Goal: Communication & Community: Answer question/provide support

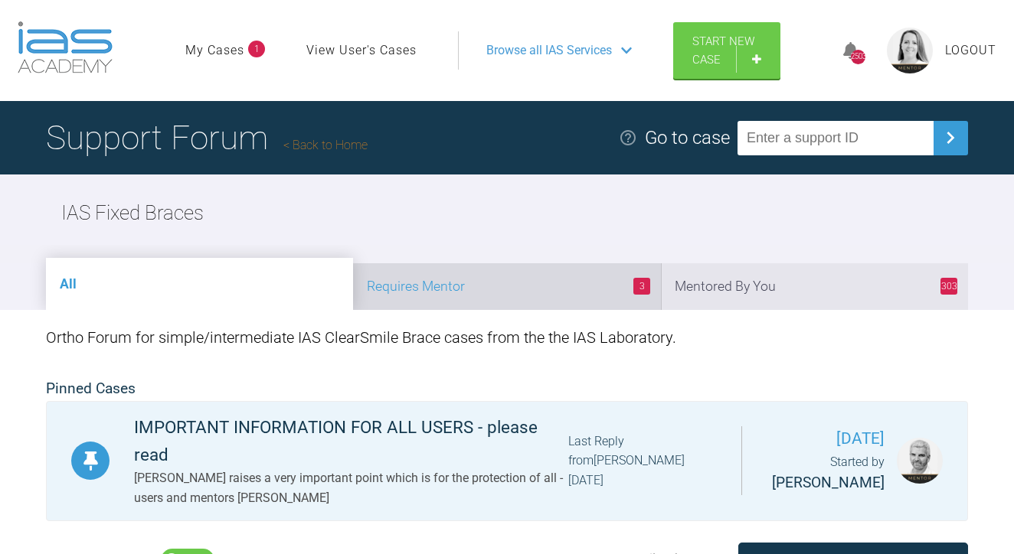
click at [535, 310] on li "3 Requires Mentor" at bounding box center [506, 286] width 307 height 47
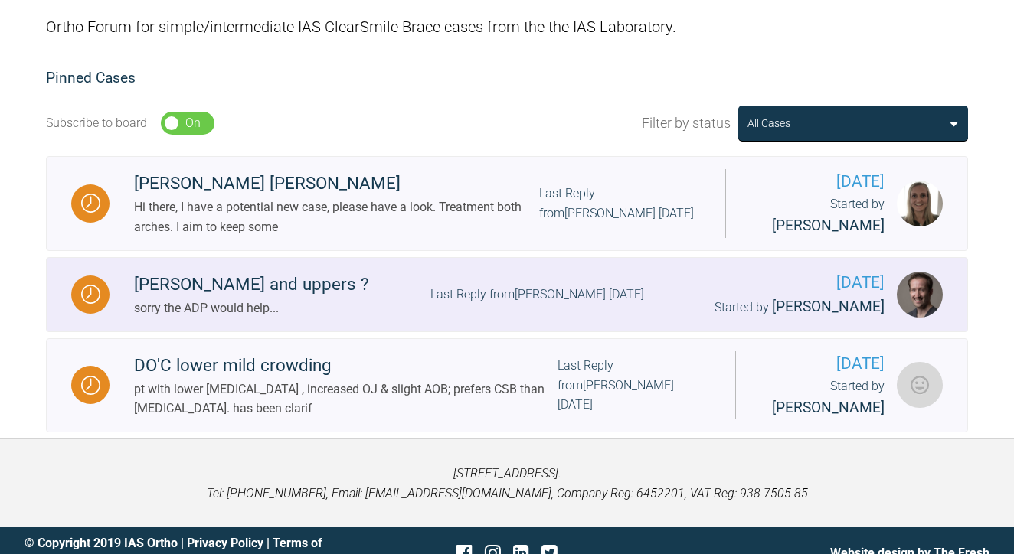
scroll to position [307, 0]
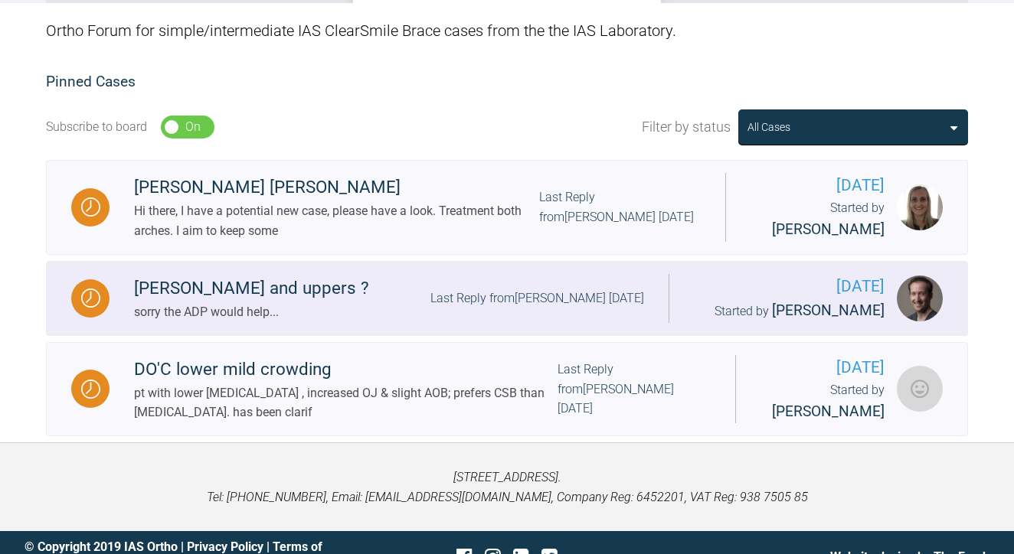
click at [237, 302] on div "[PERSON_NAME] and uppers ?" at bounding box center [251, 289] width 235 height 28
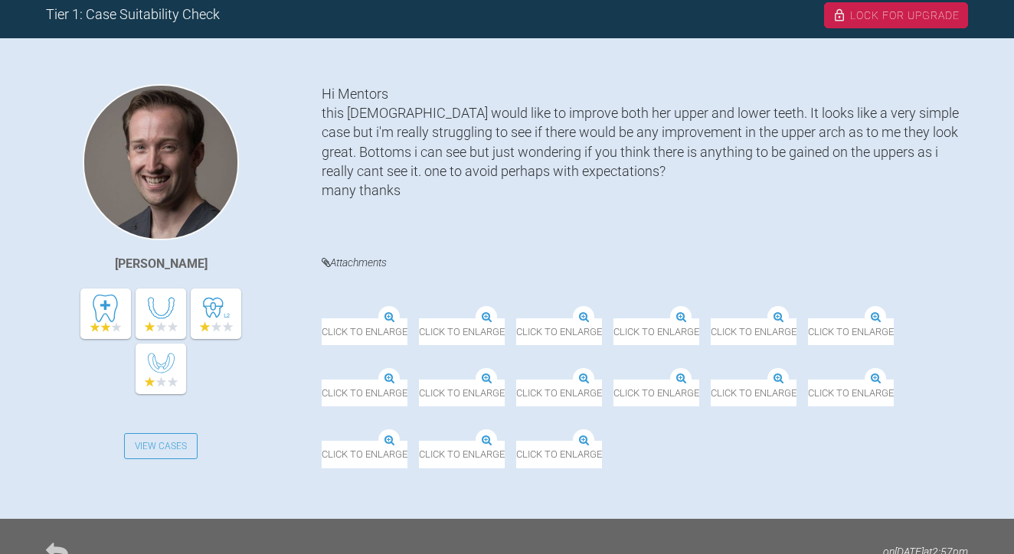
scroll to position [331, 0]
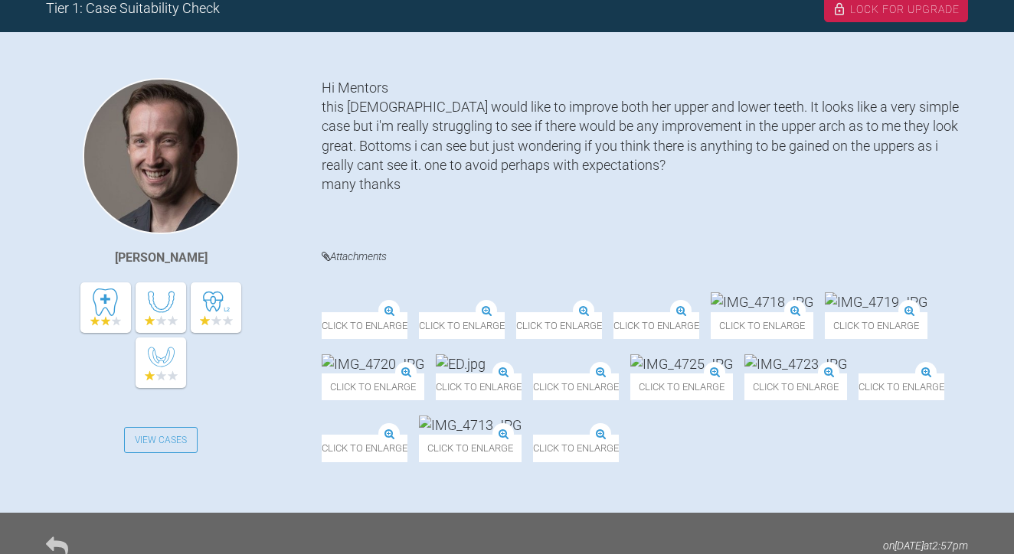
click at [322, 312] on img at bounding box center [322, 312] width 0 height 0
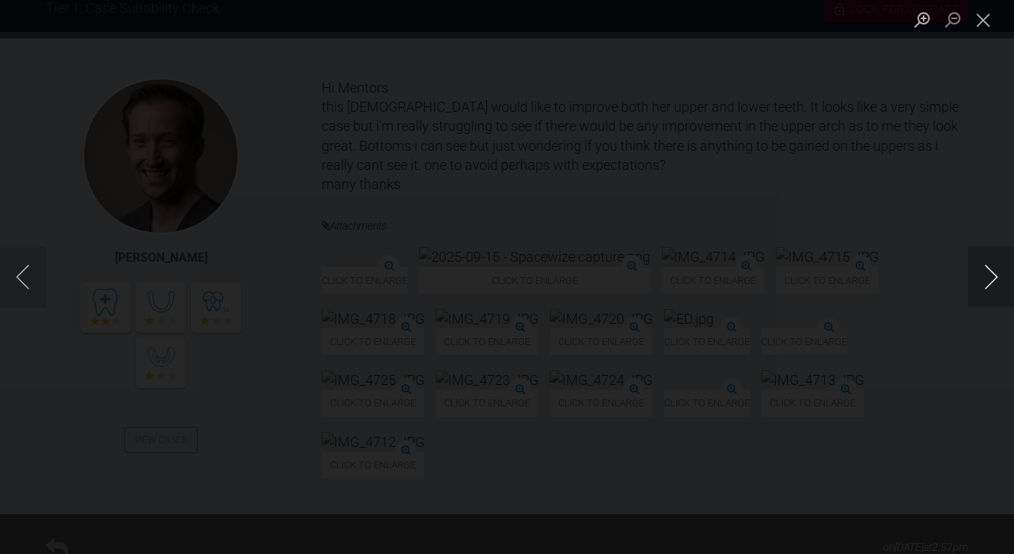
click at [988, 276] on button "Next image" at bounding box center [991, 277] width 46 height 61
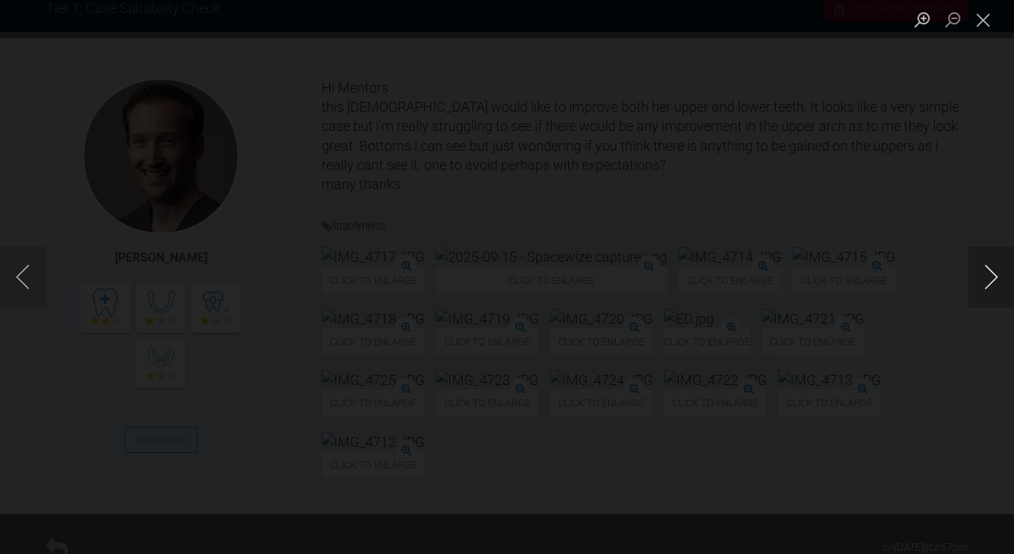
click at [988, 276] on button "Next image" at bounding box center [991, 277] width 46 height 61
click at [988, 275] on button "Next image" at bounding box center [991, 277] width 46 height 61
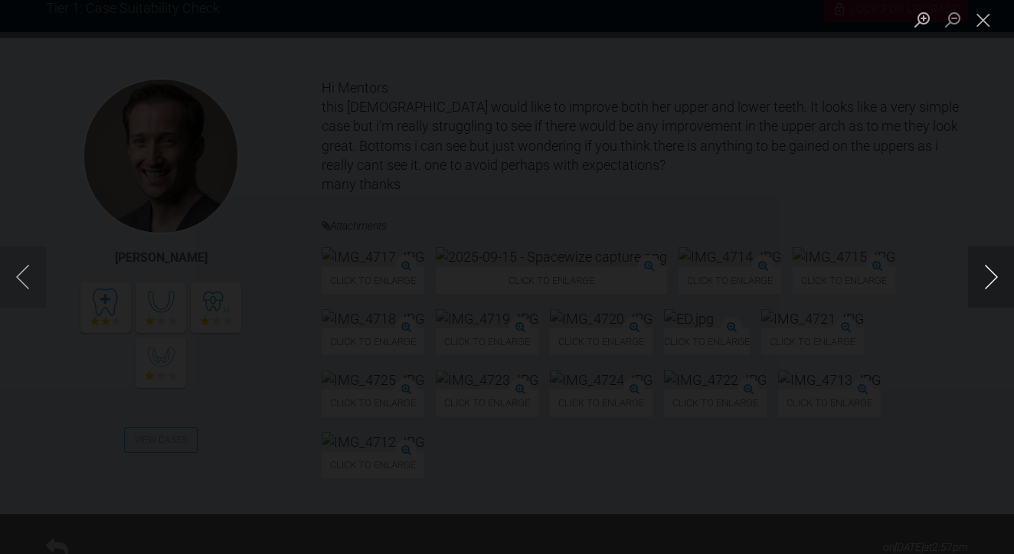
click at [988, 275] on button "Next image" at bounding box center [991, 277] width 46 height 61
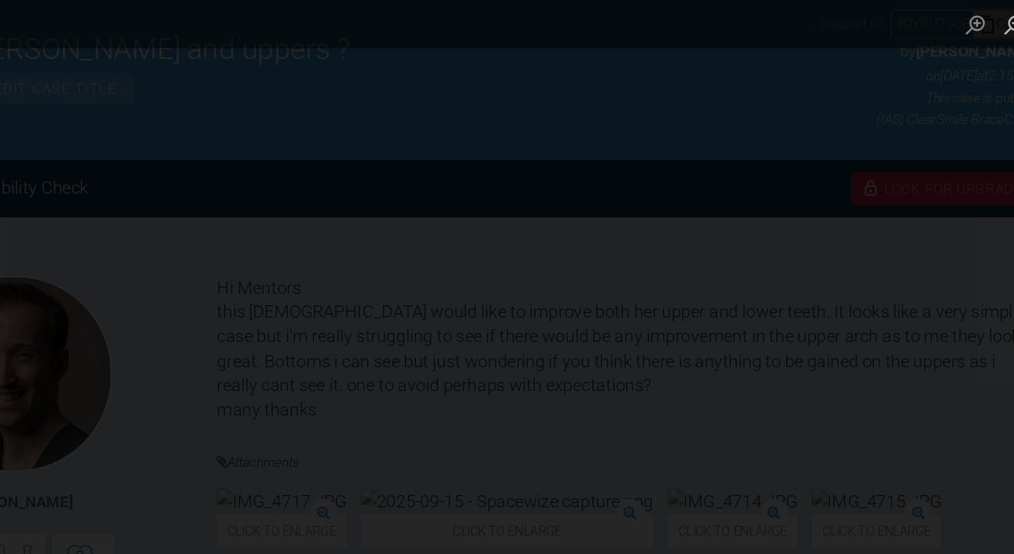
scroll to position [109, 0]
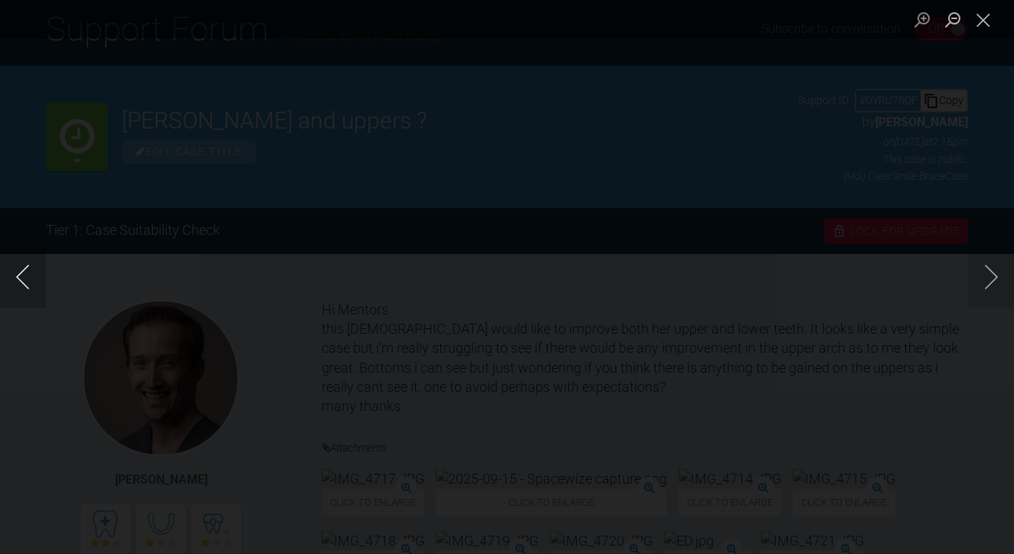
click at [33, 289] on button "Previous image" at bounding box center [23, 277] width 46 height 61
click at [982, 272] on button "Next image" at bounding box center [991, 277] width 46 height 61
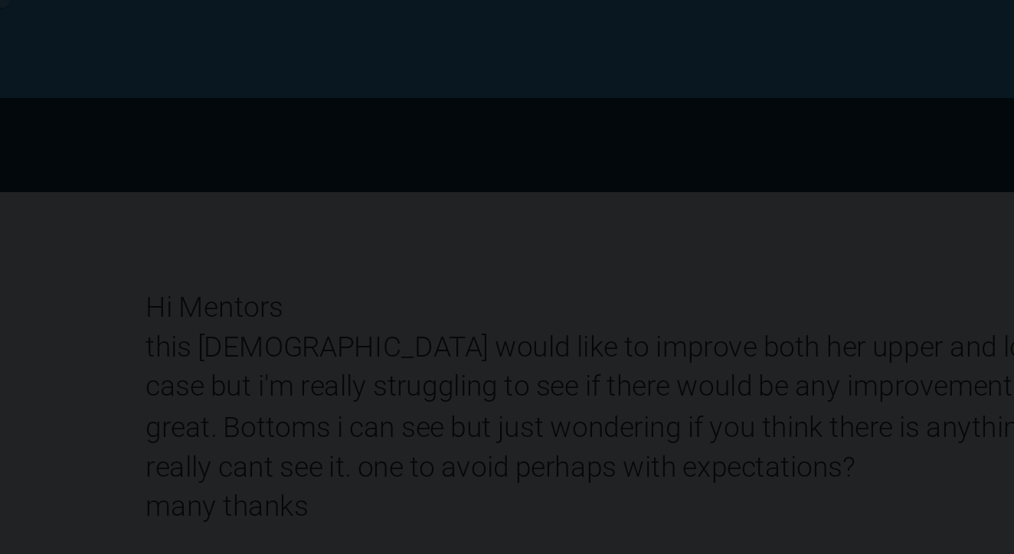
scroll to position [178, 0]
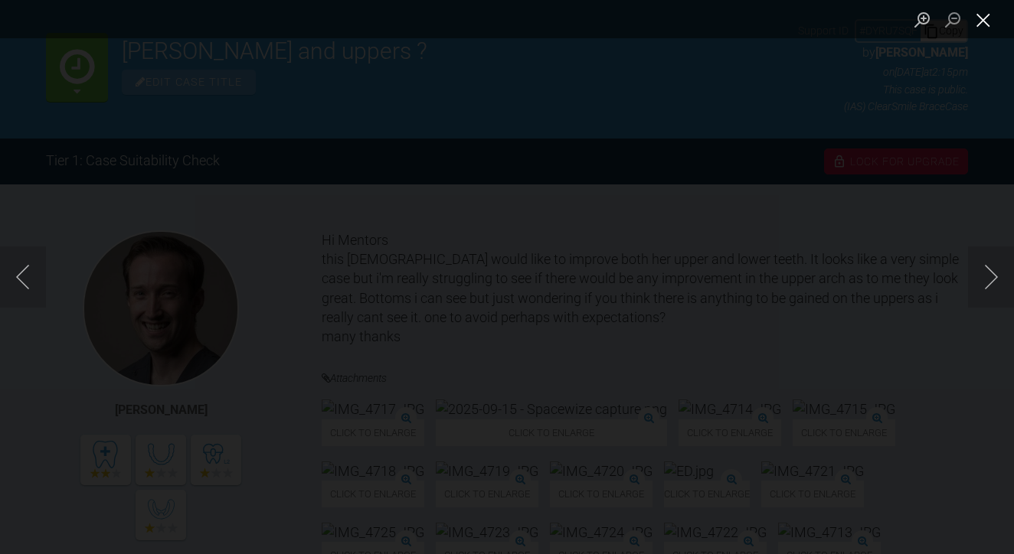
click at [982, 18] on button "Close lightbox" at bounding box center [983, 19] width 31 height 27
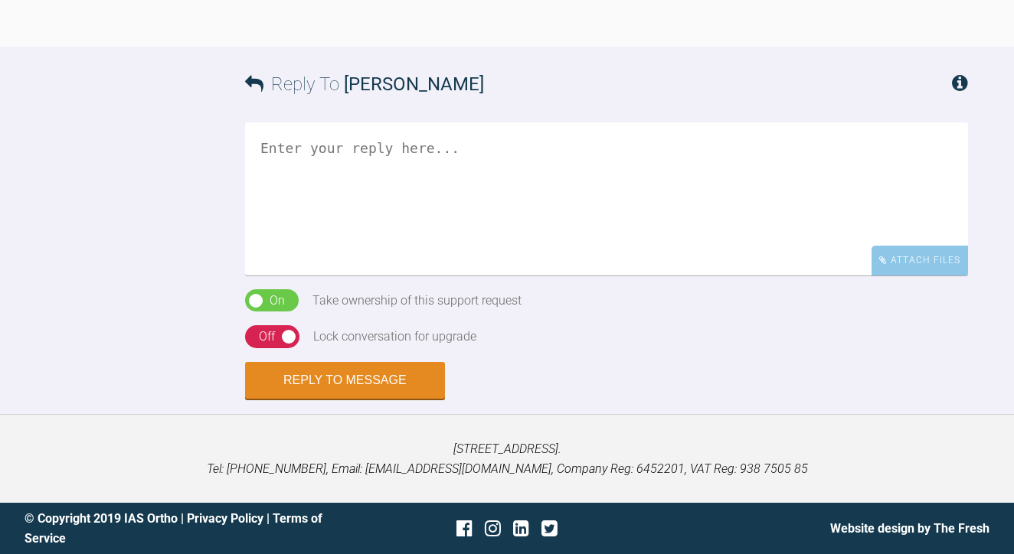
scroll to position [1800, 0]
click at [502, 276] on textarea at bounding box center [606, 199] width 723 height 153
click at [326, 276] on textarea "lol thanks [PERSON_NAME]" at bounding box center [606, 199] width 723 height 153
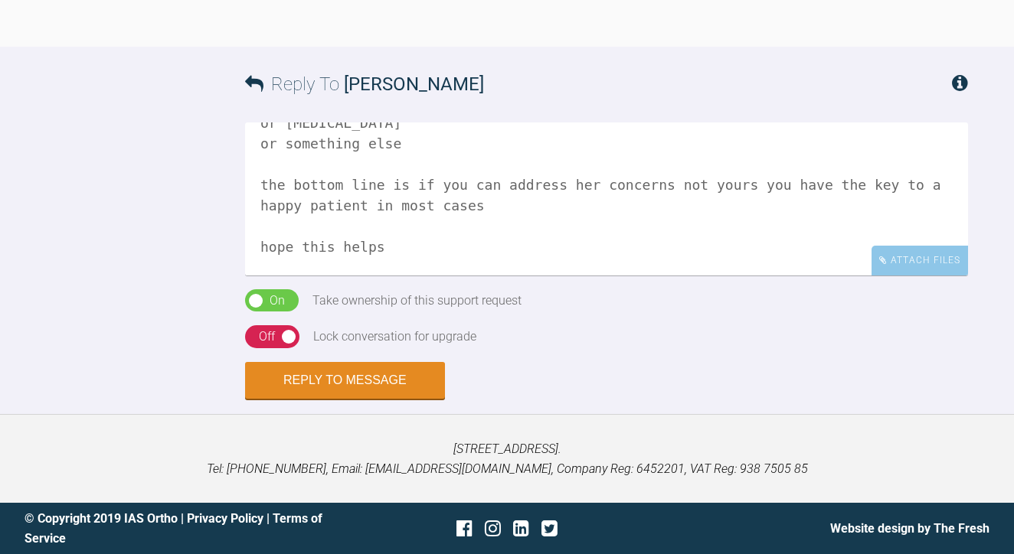
scroll to position [294, 0]
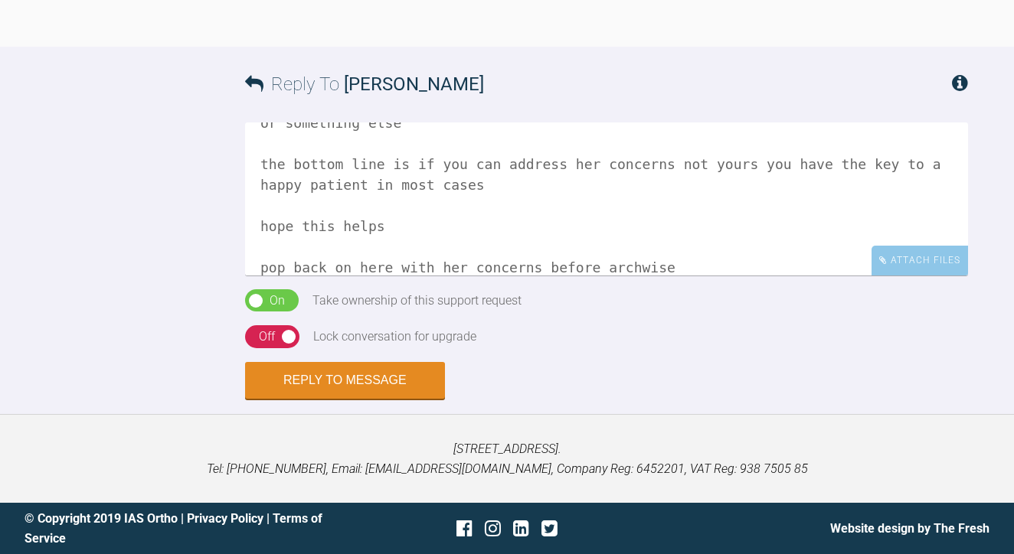
type textarea "lol thanks [PERSON_NAME] So- you are bang on and sometimes the easiest clinical…"
click at [270, 347] on div "Off" at bounding box center [267, 337] width 16 height 20
click at [318, 400] on button "Reply to Message" at bounding box center [345, 382] width 200 height 37
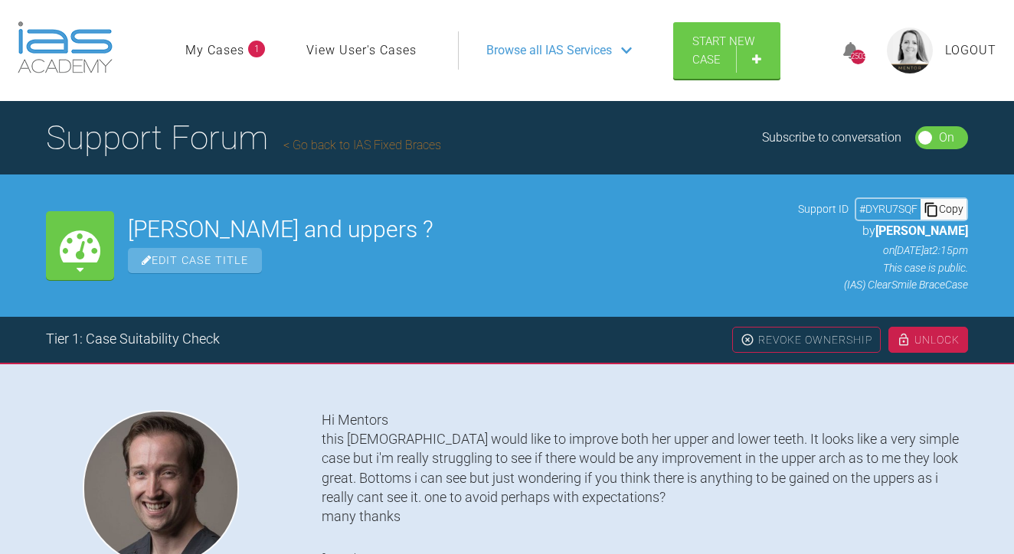
scroll to position [0, 0]
click at [367, 152] on link "Go back to IAS Fixed Braces" at bounding box center [362, 145] width 158 height 15
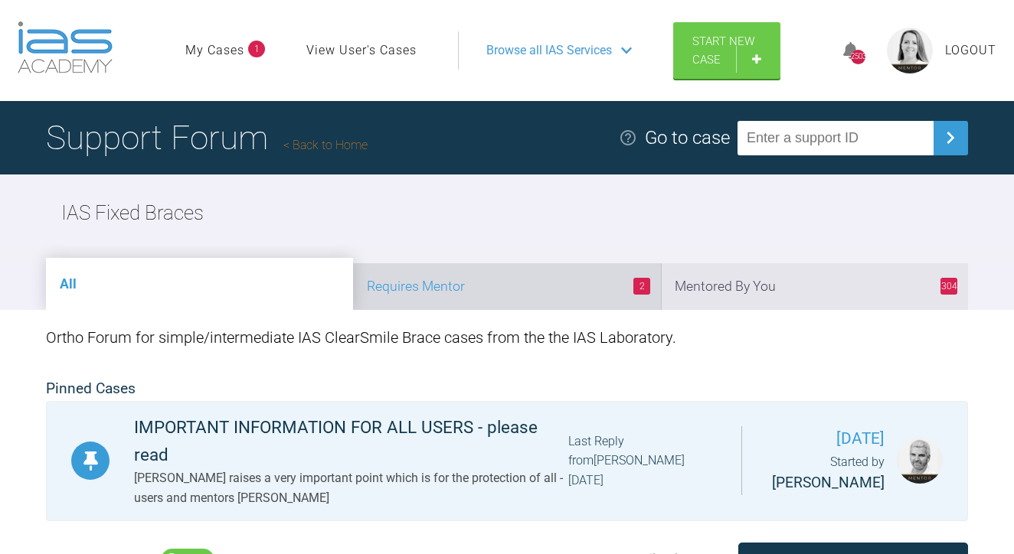
click at [499, 310] on li "2 Requires Mentor" at bounding box center [506, 286] width 307 height 47
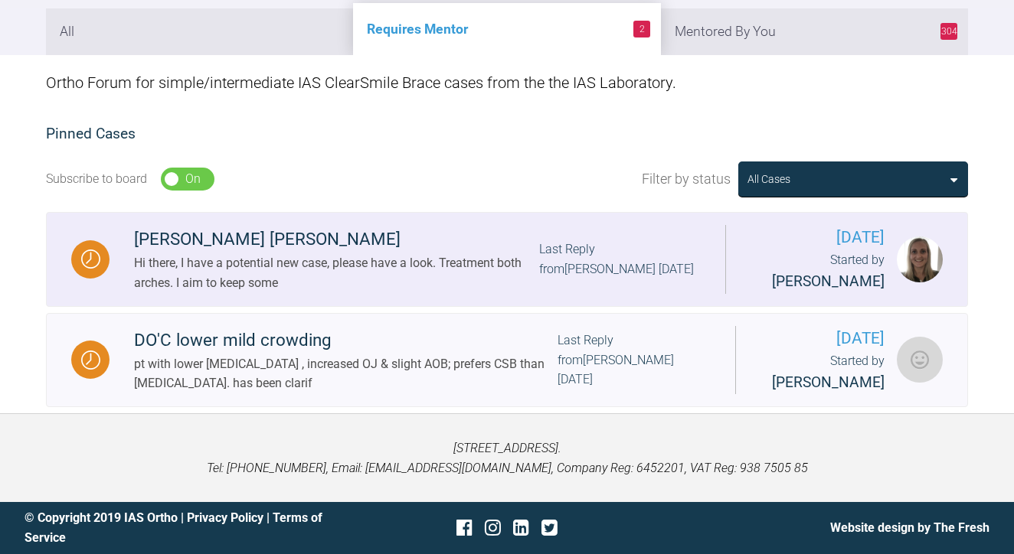
click at [450, 270] on div "Hi there, I have a potential new case, please have a look. Treatment both arche…" at bounding box center [336, 272] width 405 height 39
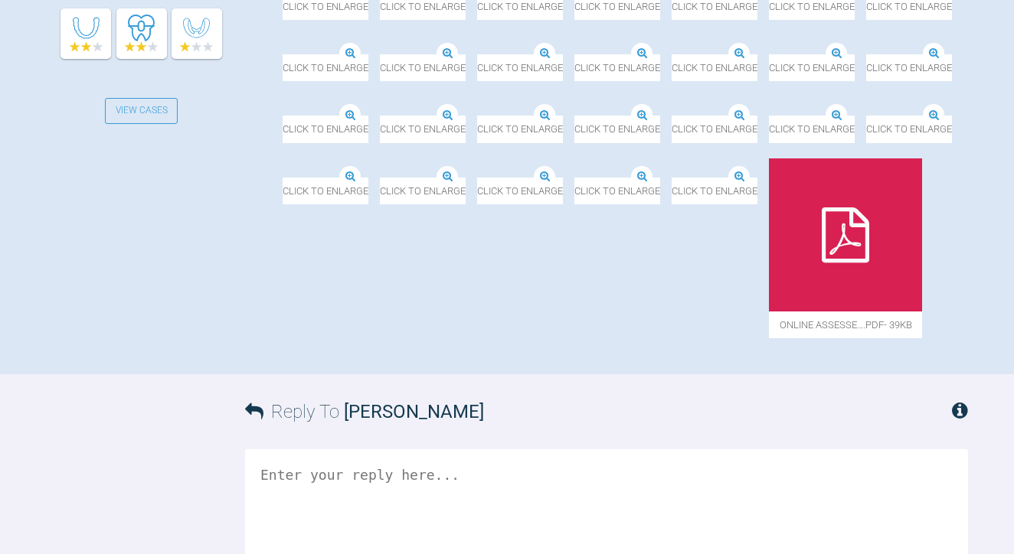
scroll to position [604, 0]
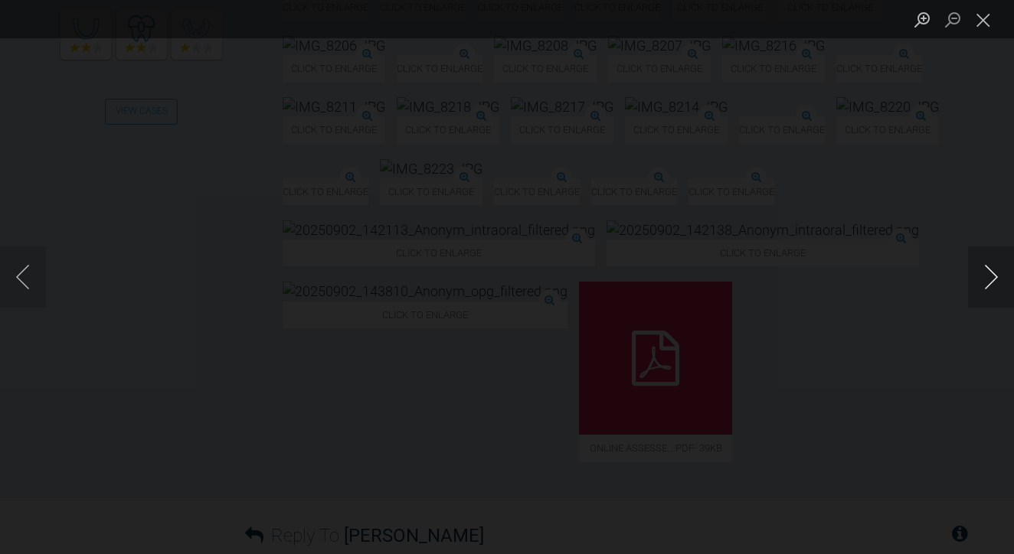
click at [992, 283] on button "Next image" at bounding box center [991, 277] width 46 height 61
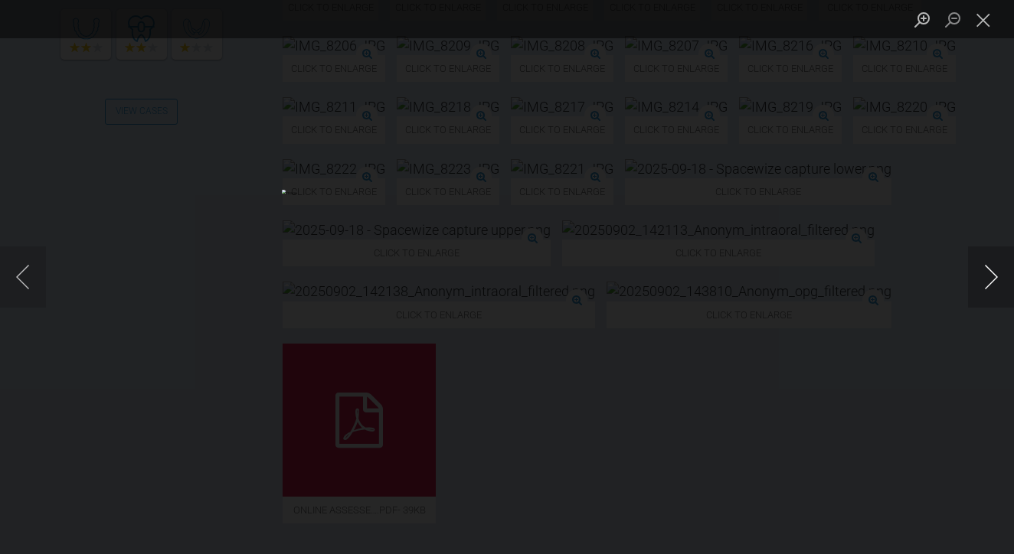
click at [992, 283] on button "Next image" at bounding box center [991, 277] width 46 height 61
click at [992, 282] on button "Next image" at bounding box center [991, 277] width 46 height 61
click at [991, 282] on button "Next image" at bounding box center [991, 277] width 46 height 61
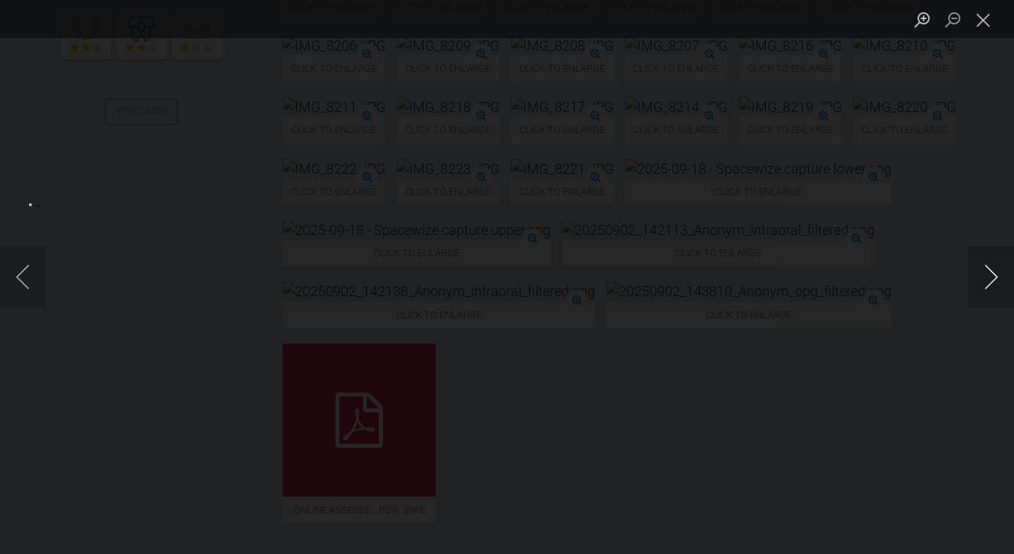
click at [991, 283] on button "Next image" at bounding box center [991, 277] width 46 height 61
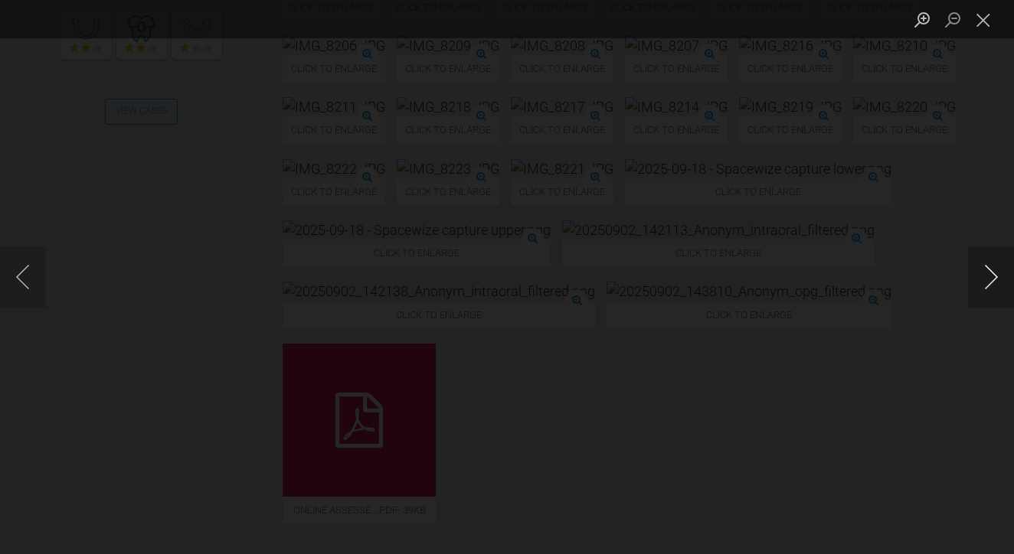
click at [991, 283] on button "Next image" at bounding box center [991, 277] width 46 height 61
click at [992, 283] on button "Next image" at bounding box center [991, 277] width 46 height 61
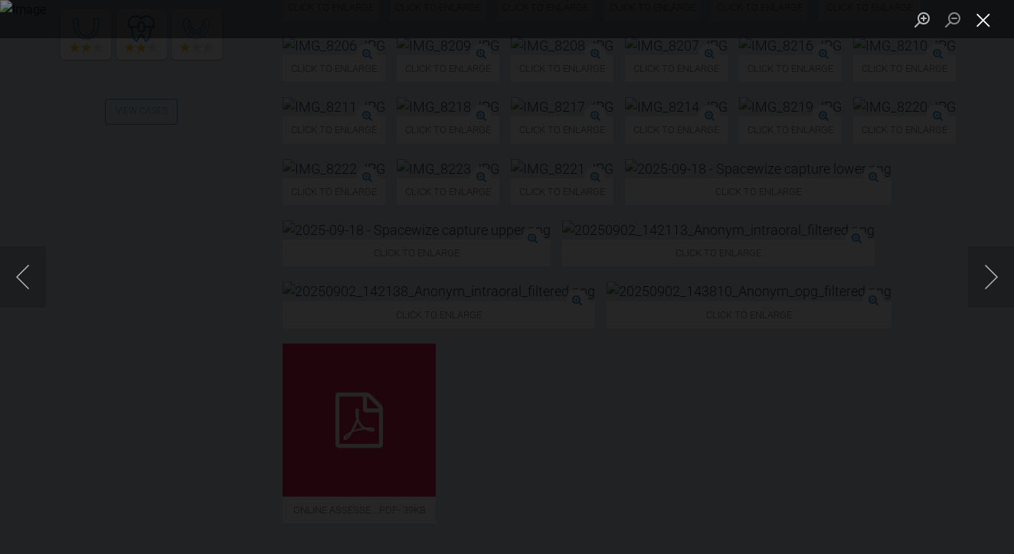
click at [983, 15] on button "Close lightbox" at bounding box center [983, 19] width 31 height 27
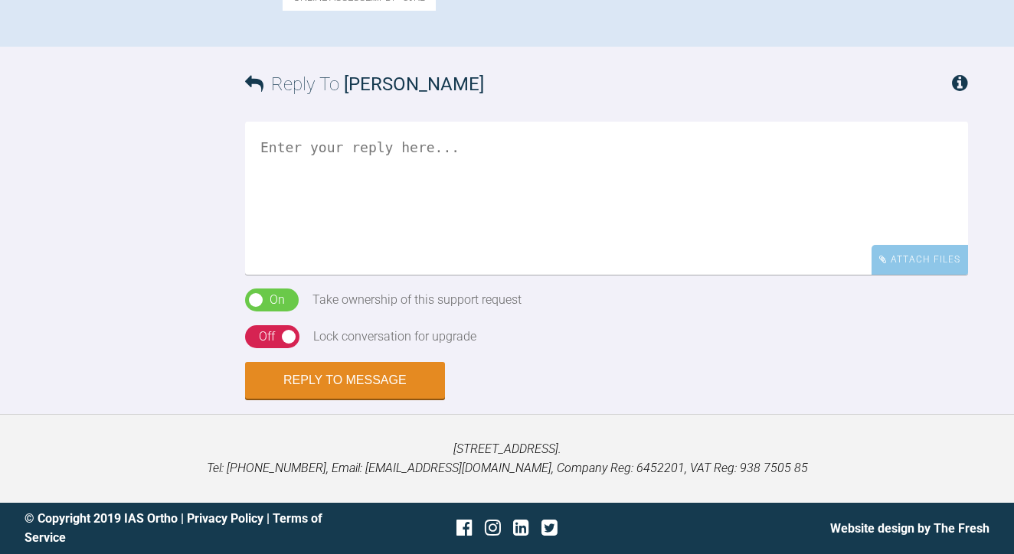
scroll to position [2025, 0]
click at [647, 179] on textarea at bounding box center [606, 198] width 723 height 153
type textarea "h"
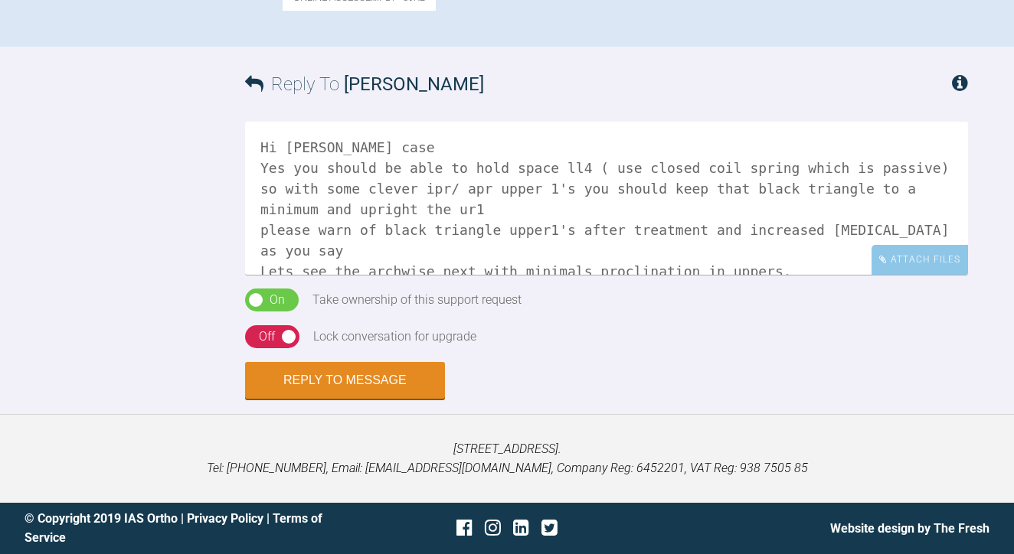
scroll to position [5, 0]
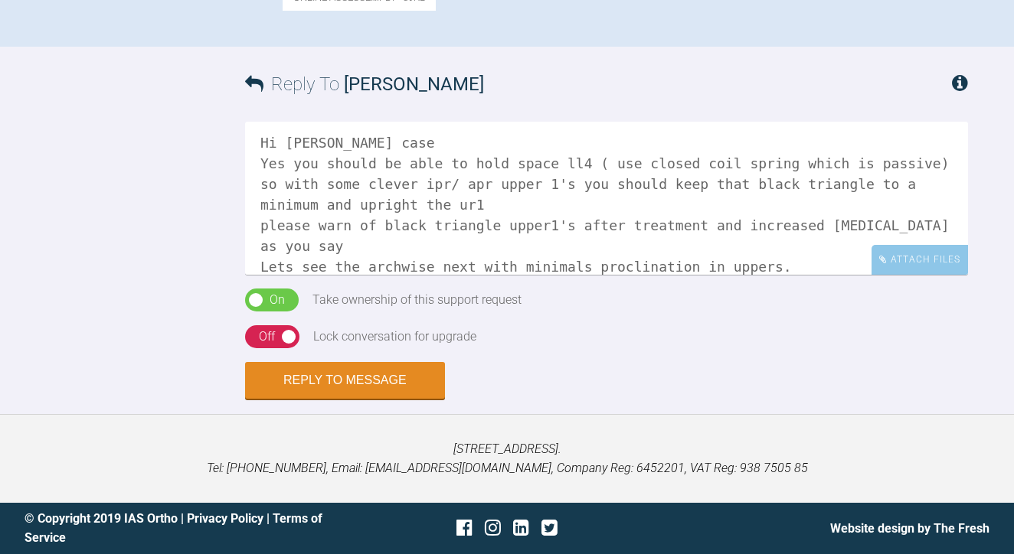
click at [509, 250] on textarea "Hi [PERSON_NAME] case Yes you should be able to hold space ll4 ( use closed coi…" at bounding box center [606, 198] width 723 height 153
click at [649, 252] on textarea "Hi [PERSON_NAME] case Yes you should be able to hold space ll4 ( use closed coi…" at bounding box center [606, 198] width 723 height 153
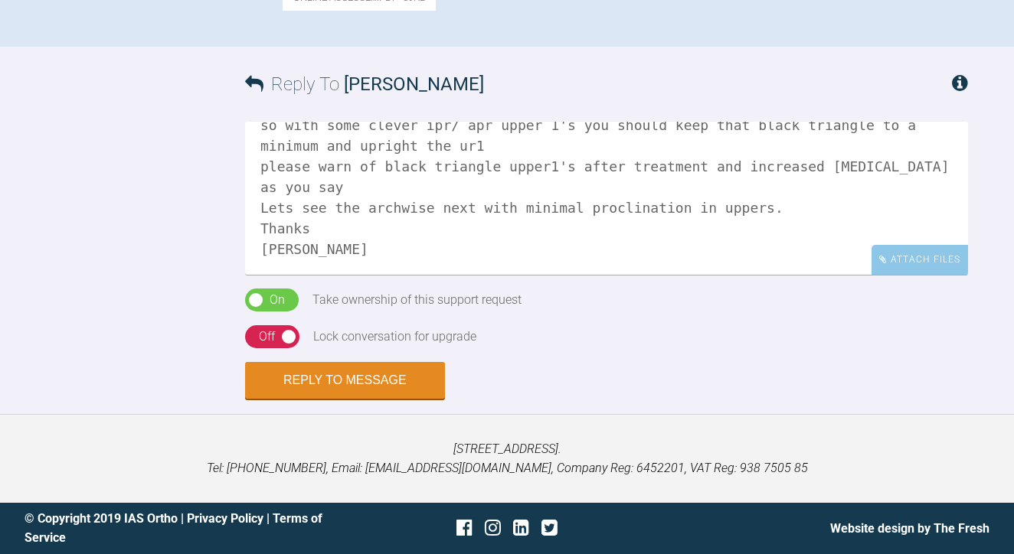
type textarea "Hi [PERSON_NAME] case Yes you should be able to hold space ll4 ( use closed coi…"
click at [273, 329] on div "Off" at bounding box center [267, 337] width 16 height 20
click at [368, 390] on button "Reply to Message" at bounding box center [345, 382] width 200 height 37
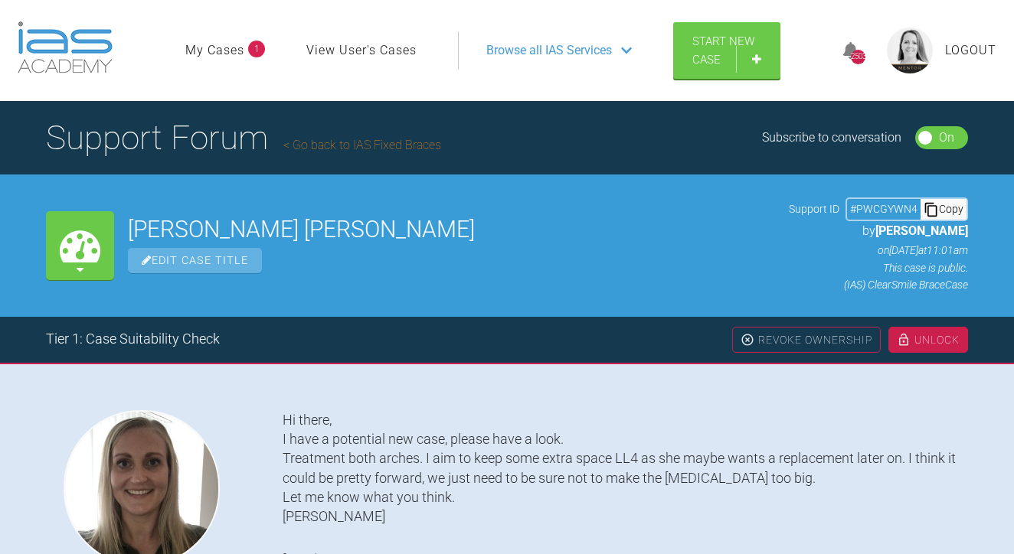
scroll to position [0, 0]
click at [387, 152] on link "Go back to IAS Fixed Braces" at bounding box center [362, 145] width 158 height 15
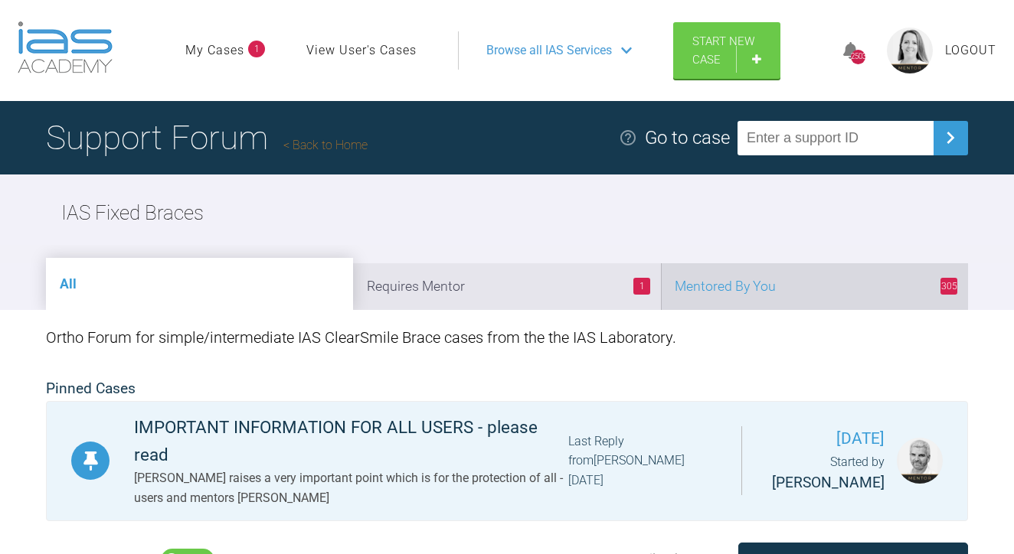
click at [797, 310] on li "305 Mentored By You" at bounding box center [814, 286] width 307 height 47
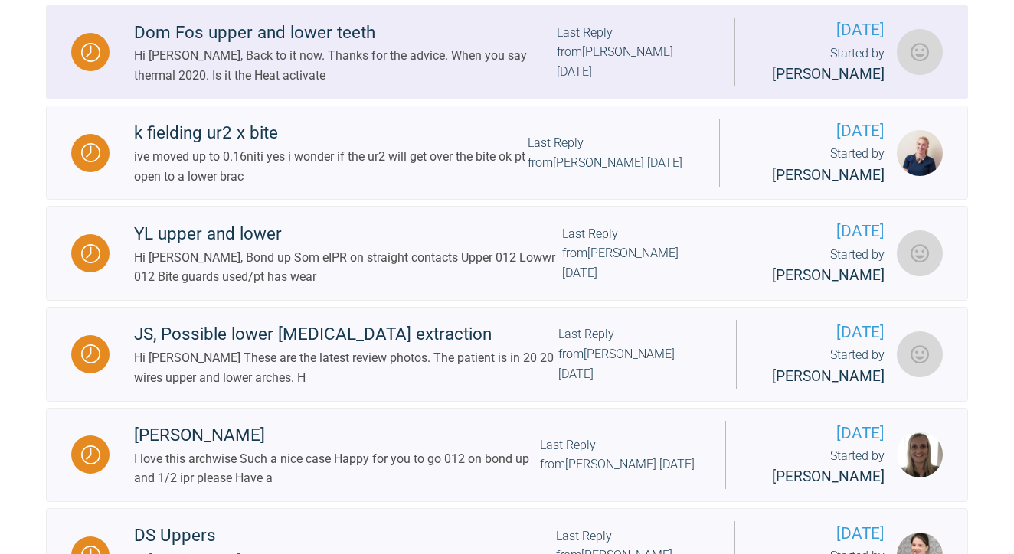
scroll to position [668, 0]
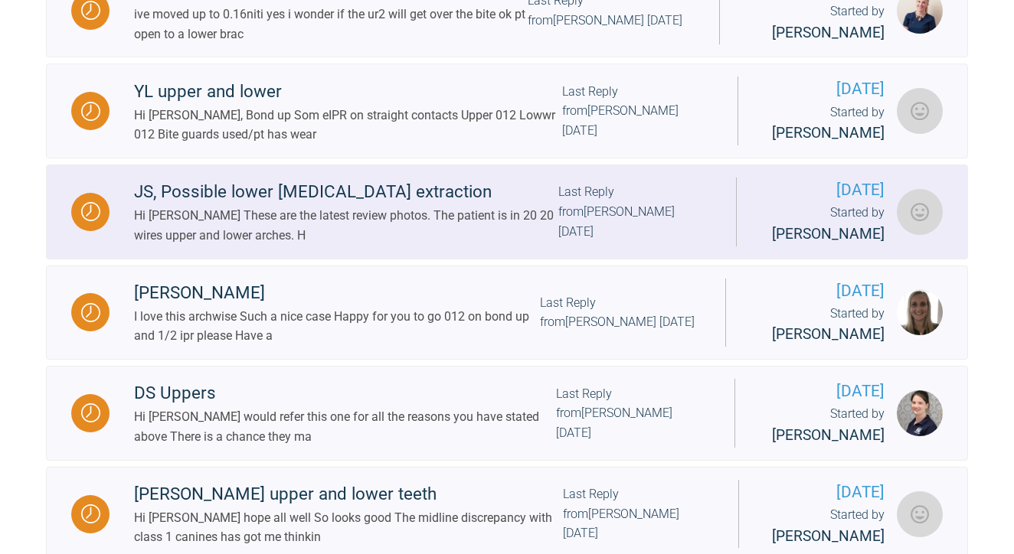
click at [602, 245] on div "JS, Possible lower [MEDICAL_DATA] extraction Hi [PERSON_NAME] These are the lat…" at bounding box center [422, 211] width 626 height 67
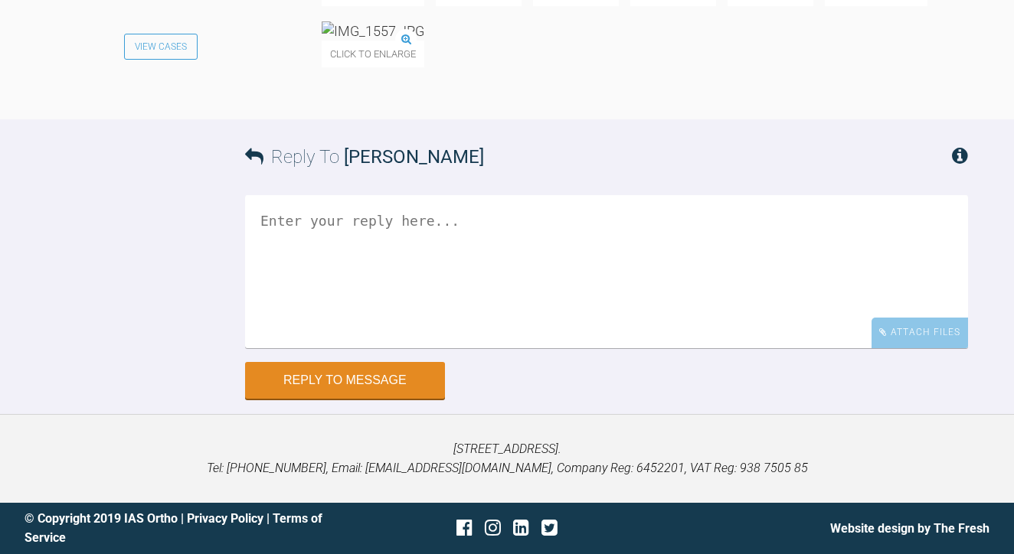
scroll to position [8381, 0]
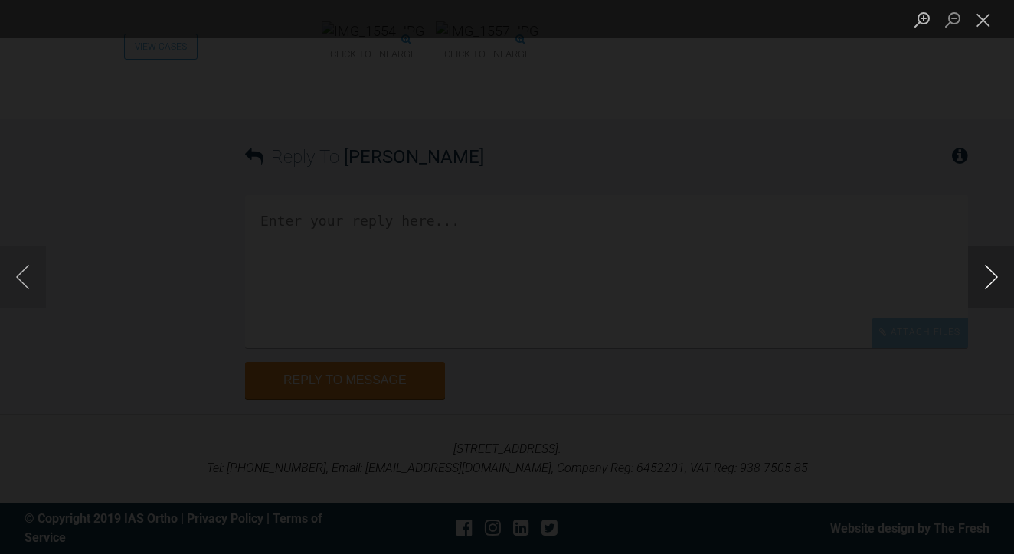
click at [989, 276] on button "Next image" at bounding box center [991, 277] width 46 height 61
click at [983, 279] on button "Next image" at bounding box center [991, 277] width 46 height 61
click at [982, 279] on button "Next image" at bounding box center [991, 277] width 46 height 61
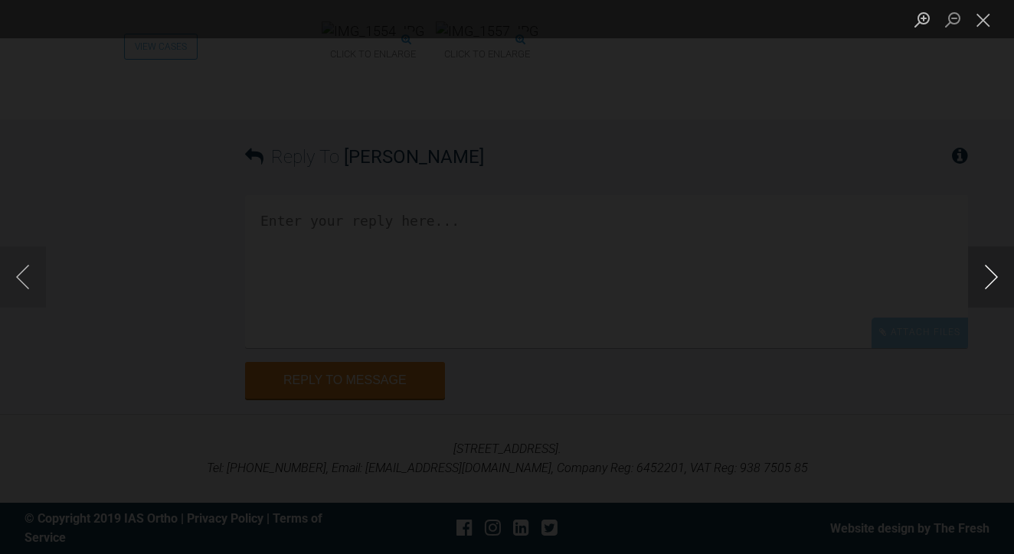
click at [982, 281] on button "Next image" at bounding box center [991, 277] width 46 height 61
click at [983, 282] on button "Next image" at bounding box center [991, 277] width 46 height 61
click at [981, 25] on button "Close lightbox" at bounding box center [983, 19] width 31 height 27
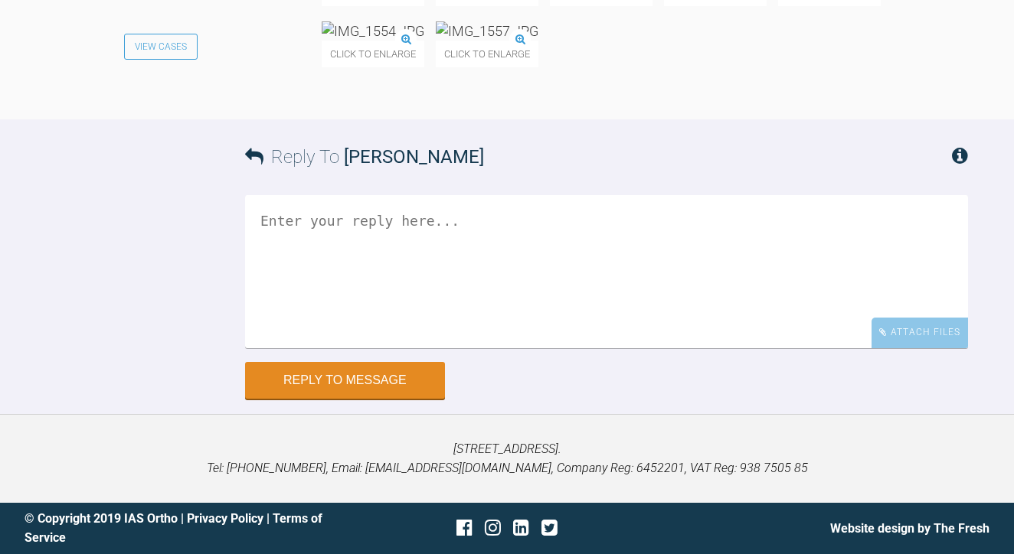
scroll to position [8900, 0]
click at [617, 322] on textarea at bounding box center [606, 271] width 723 height 153
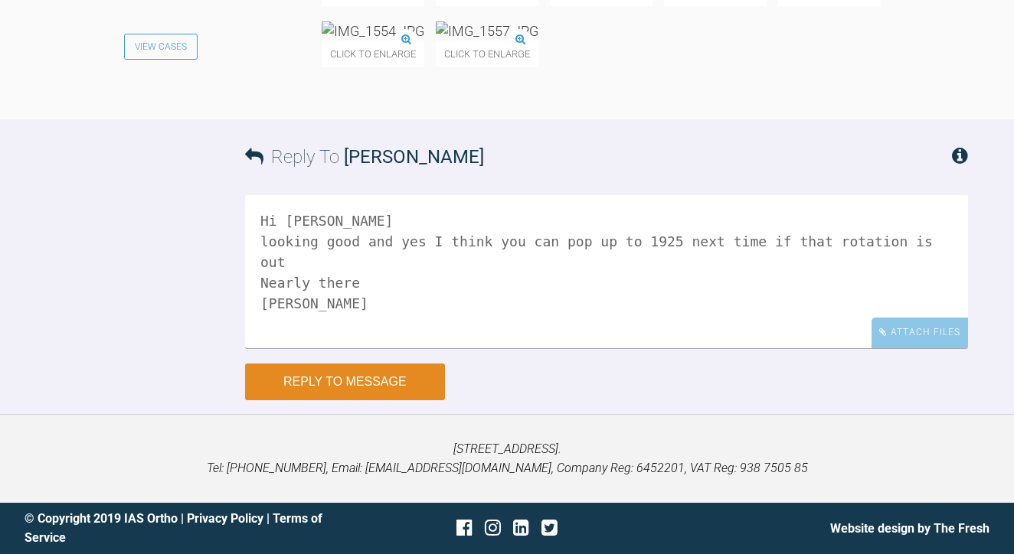
type textarea "Hi [PERSON_NAME] looking good and yes I think you can pop up to 1925 next time …"
click at [392, 400] on button "Reply to Message" at bounding box center [345, 382] width 200 height 37
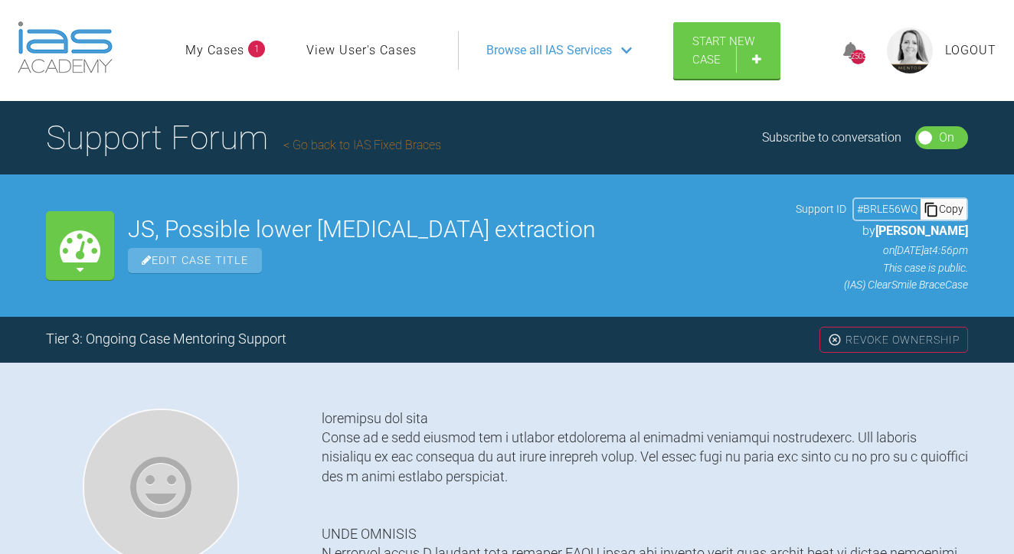
scroll to position [0, 0]
click at [343, 152] on link "Go back to IAS Fixed Braces" at bounding box center [362, 145] width 158 height 15
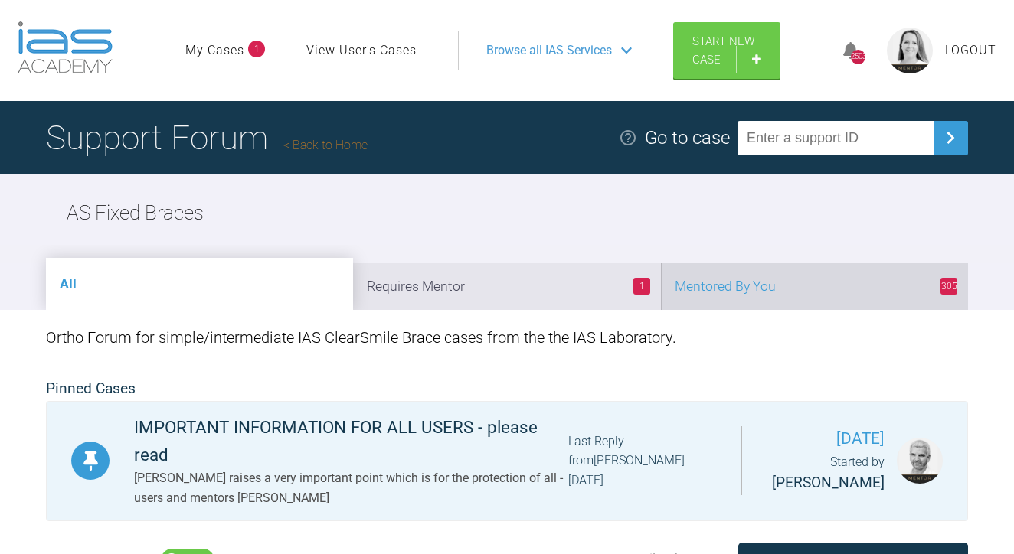
click at [763, 310] on li "305 Mentored By You" at bounding box center [814, 286] width 307 height 47
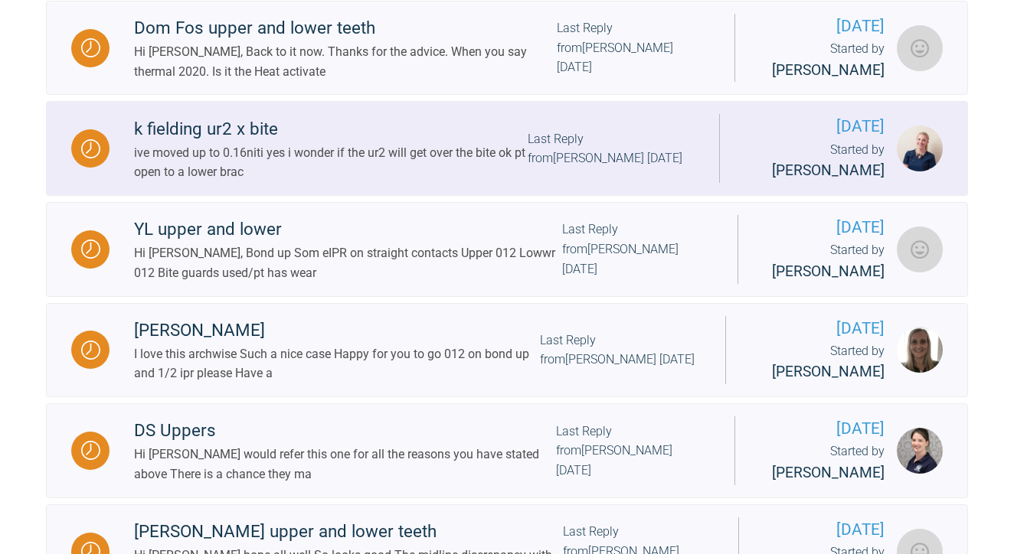
scroll to position [776, 1]
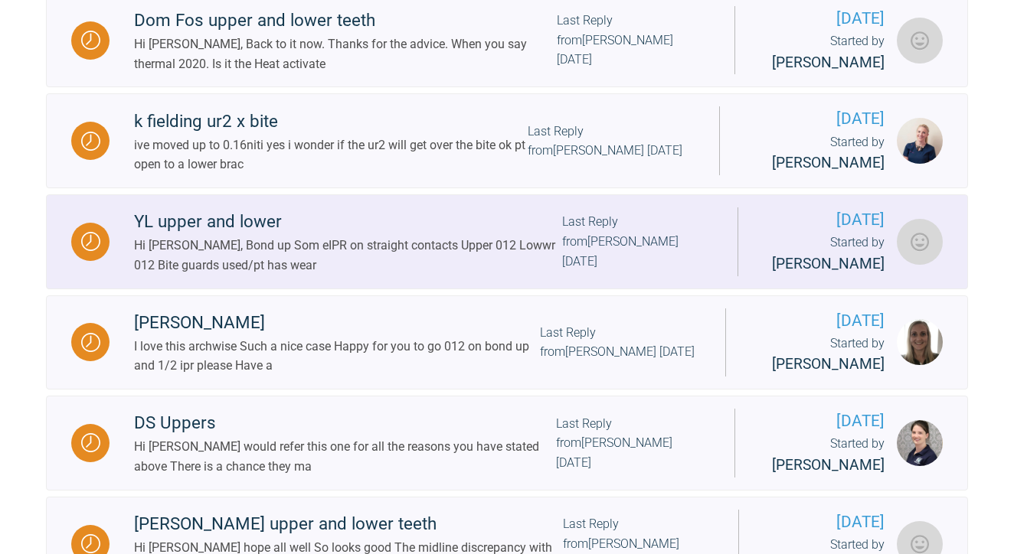
click at [631, 275] on div "YL upper and lower Hi [PERSON_NAME], Bond up Som eIPR on straight contacts Uppe…" at bounding box center [423, 241] width 628 height 67
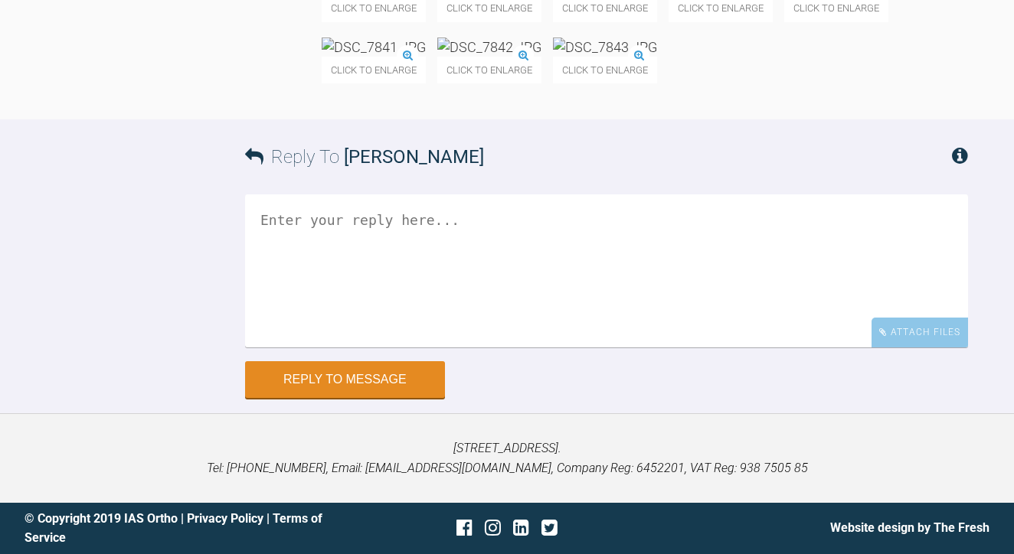
scroll to position [7276, 0]
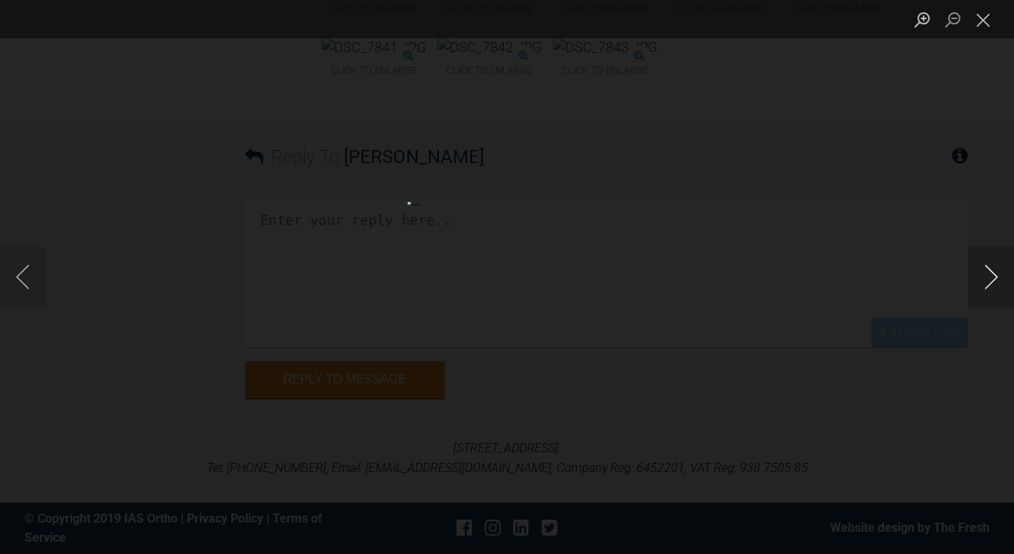
click at [981, 287] on button "Next image" at bounding box center [991, 277] width 46 height 61
click at [981, 286] on button "Next image" at bounding box center [991, 277] width 46 height 61
click at [979, 286] on button "Next image" at bounding box center [991, 277] width 46 height 61
click at [979, 28] on button "Close lightbox" at bounding box center [983, 19] width 31 height 27
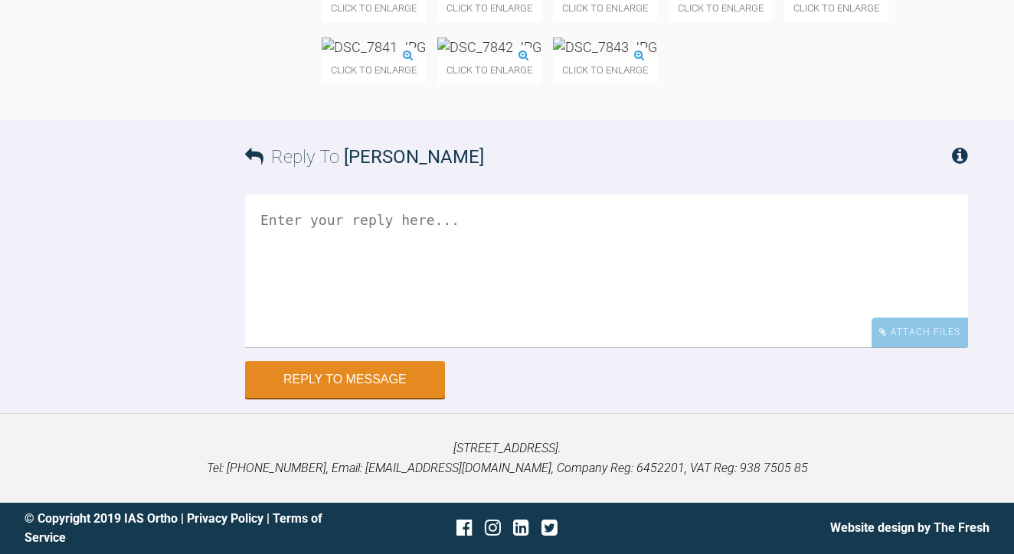
scroll to position [7740, 0]
click at [531, 348] on textarea at bounding box center [606, 270] width 723 height 153
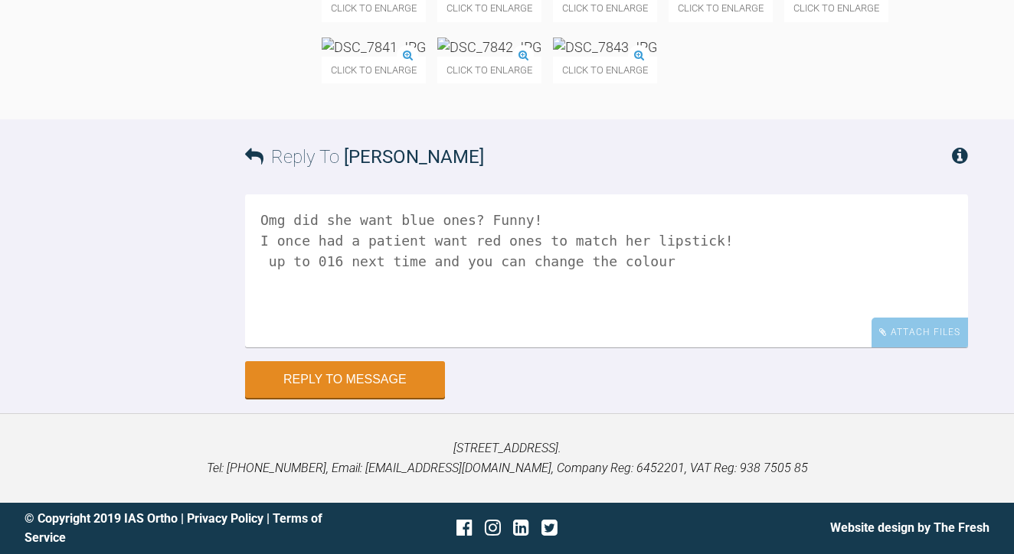
scroll to position [7586, 0]
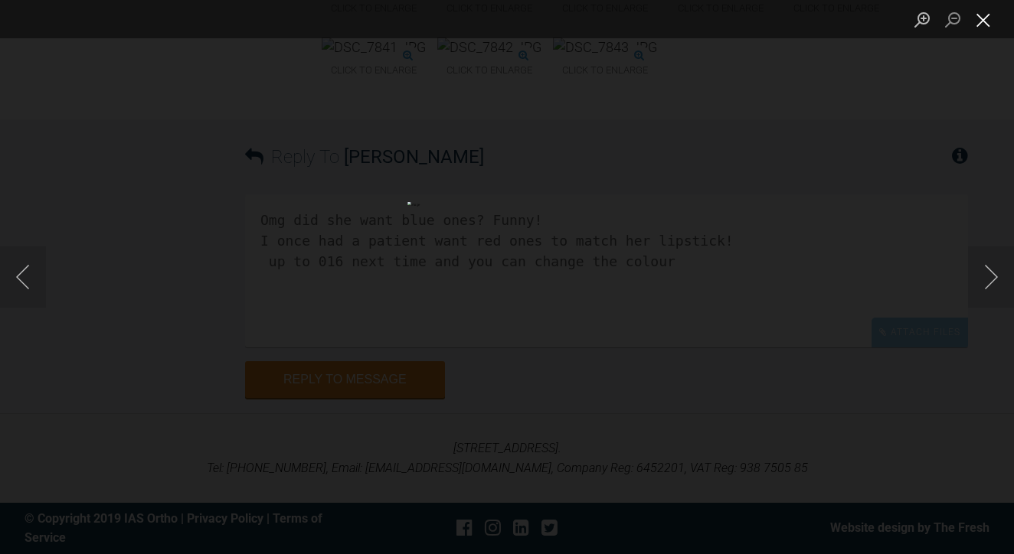
click at [984, 20] on button "Close lightbox" at bounding box center [983, 19] width 31 height 27
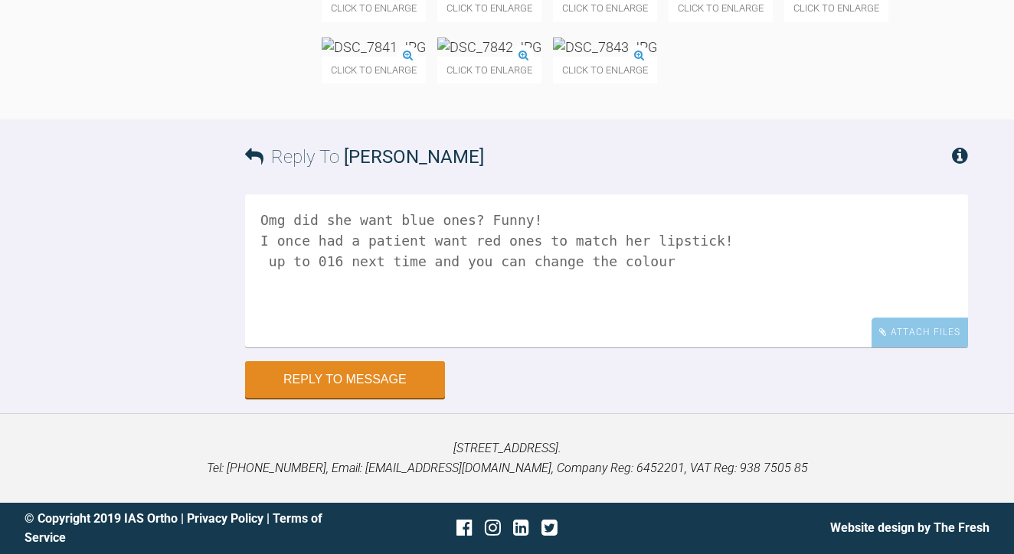
scroll to position [7979, 0]
click at [580, 267] on textarea "Omg did she want blue ones? Funny! I once had a patient want red ones to match …" at bounding box center [606, 270] width 723 height 153
type textarea "Omg did she want blue ones? Funny! I once had a patient want red ones to match …"
click at [430, 371] on button "Reply to Message" at bounding box center [345, 381] width 200 height 37
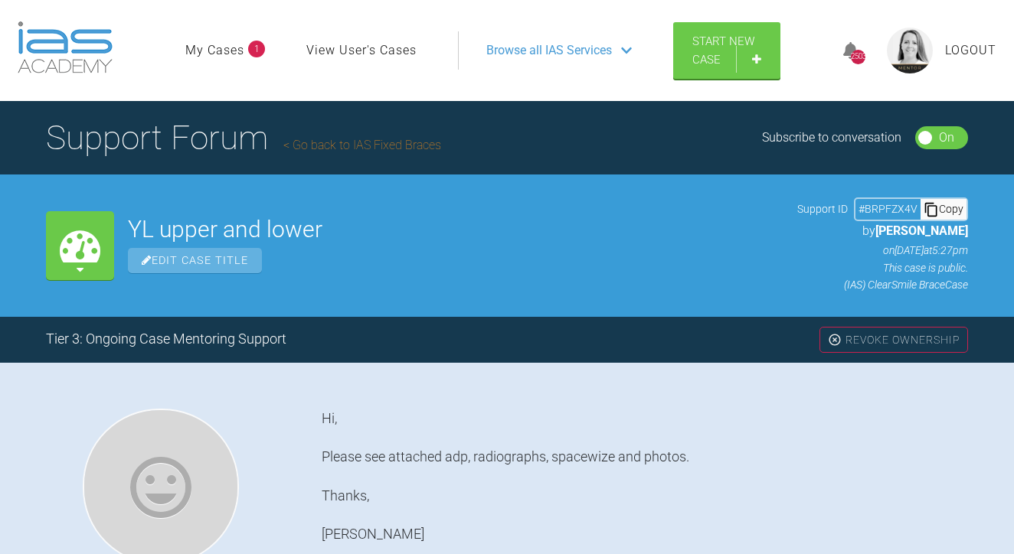
scroll to position [0, 0]
click at [331, 152] on link "Go back to IAS Fixed Braces" at bounding box center [362, 145] width 158 height 15
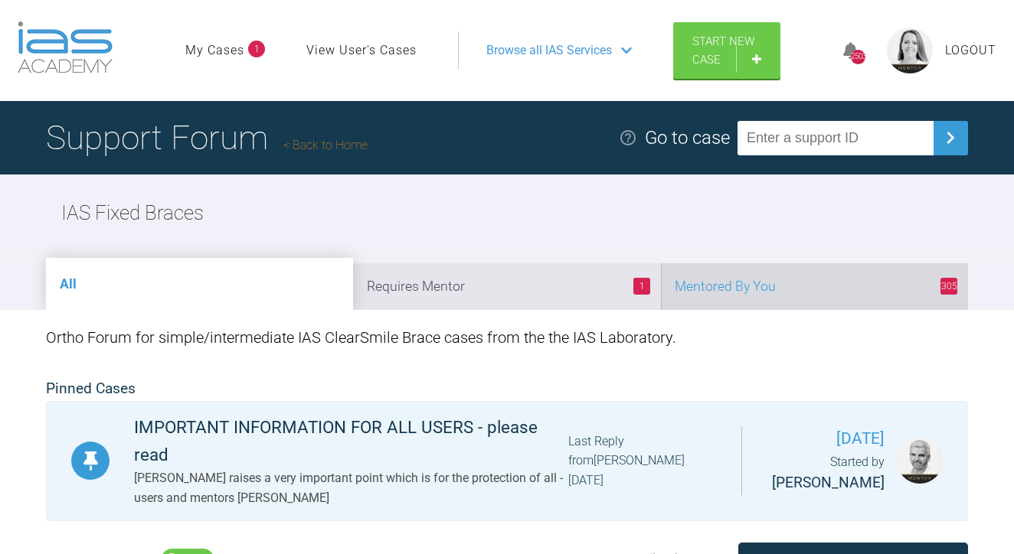
click at [789, 310] on li "305 Mentored By You" at bounding box center [814, 286] width 307 height 47
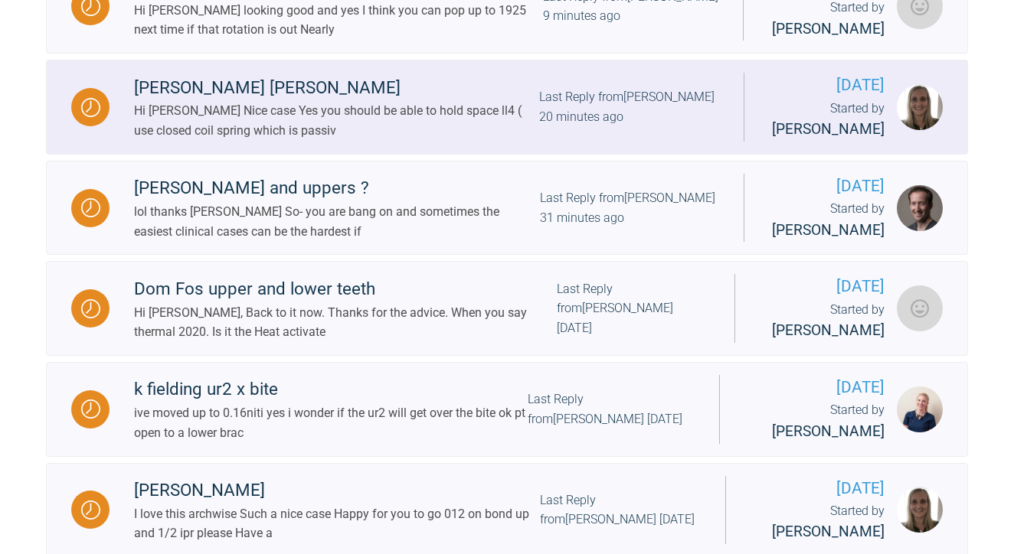
scroll to position [618, 0]
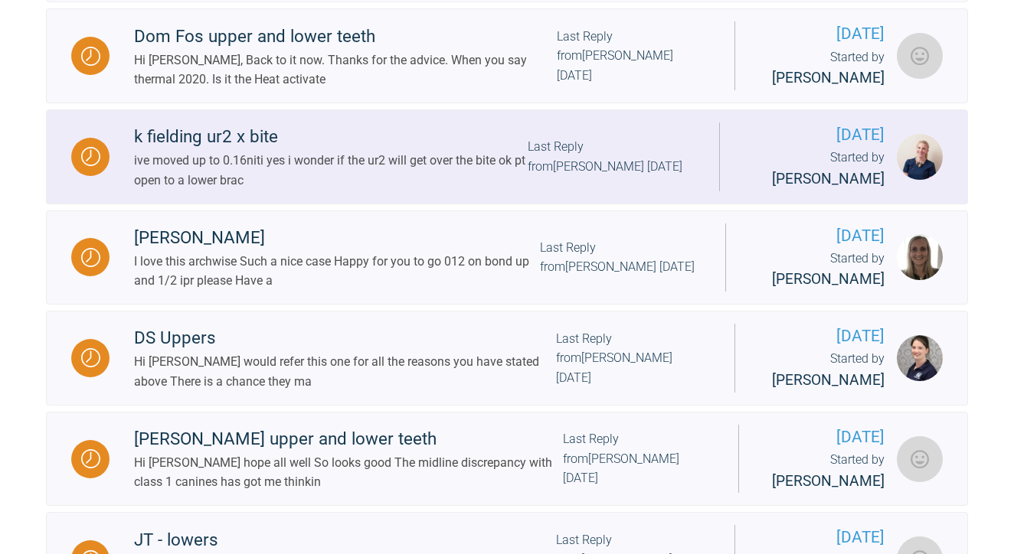
click at [548, 176] on div "Last Reply from [PERSON_NAME] [DATE]" at bounding box center [611, 156] width 167 height 39
